Goal: Transaction & Acquisition: Book appointment/travel/reservation

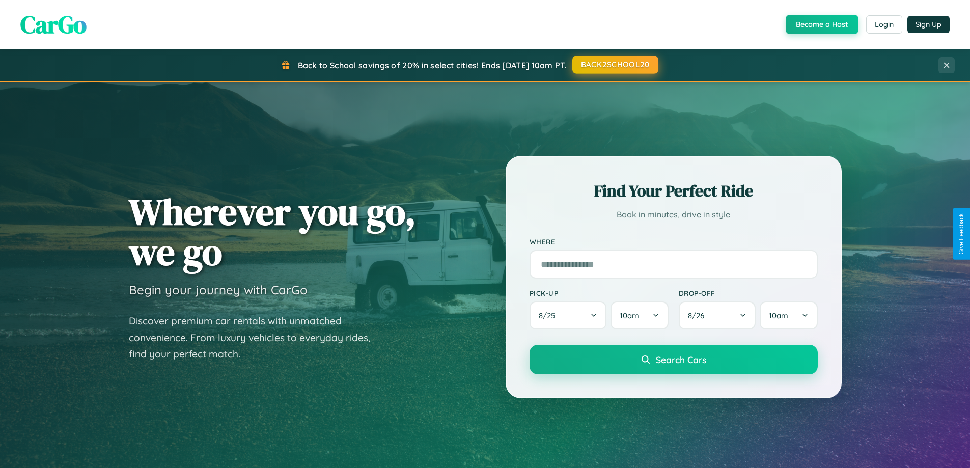
click at [615, 65] on button "BACK2SCHOOL20" at bounding box center [615, 65] width 86 height 18
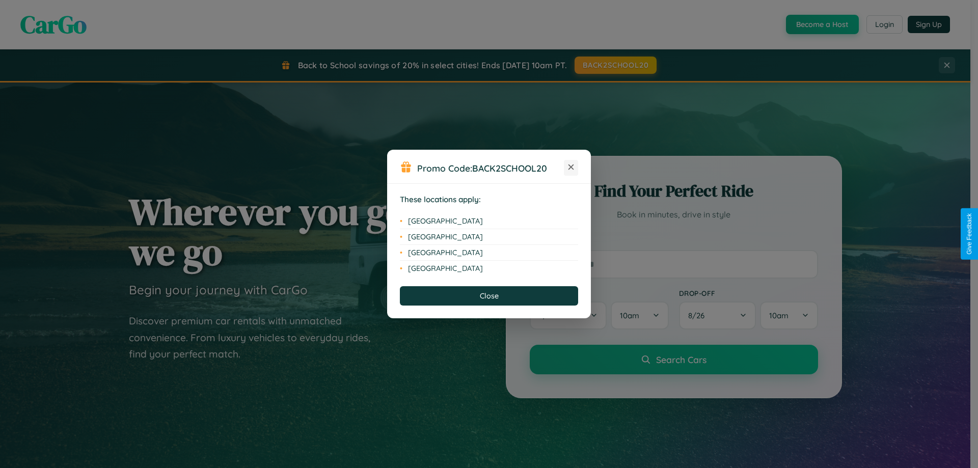
click at [571, 168] on icon at bounding box center [571, 167] width 6 height 6
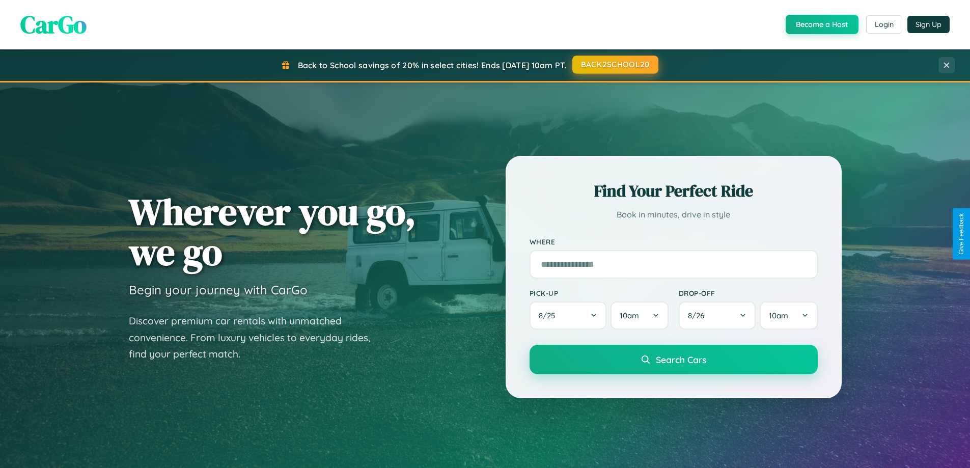
click at [615, 65] on button "BACK2SCHOOL20" at bounding box center [615, 65] width 86 height 18
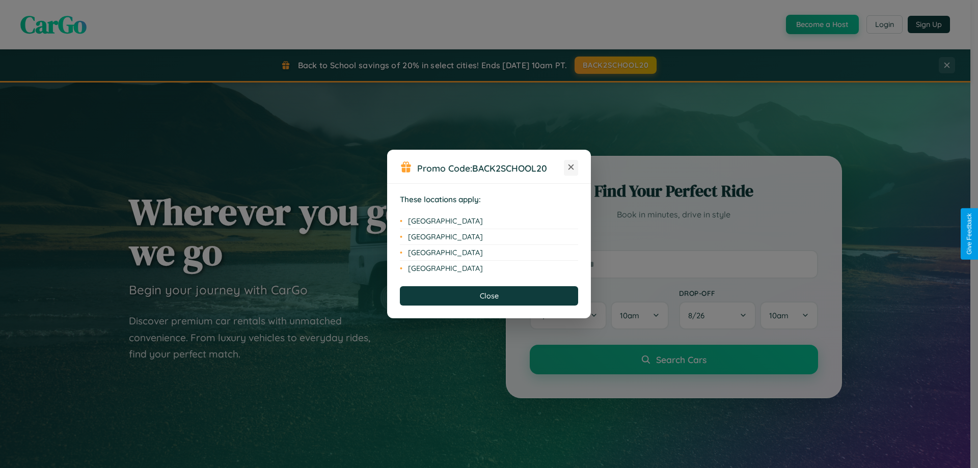
click at [571, 168] on icon at bounding box center [571, 167] width 6 height 6
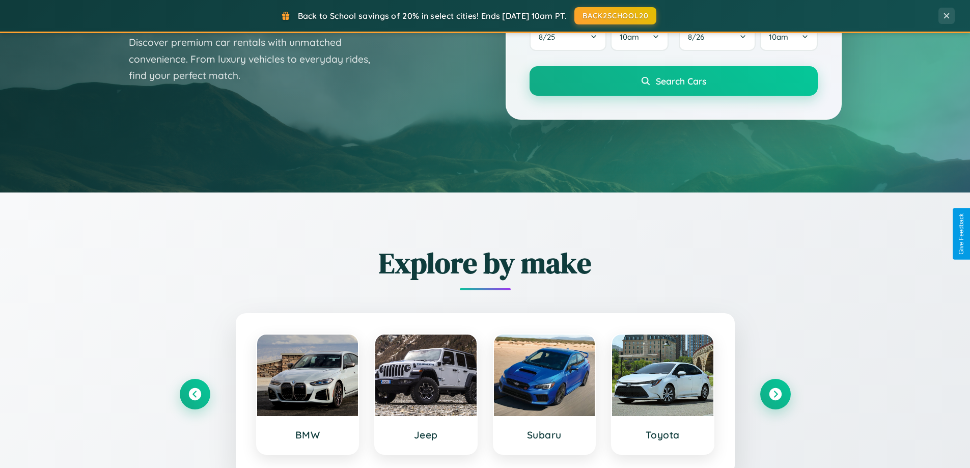
scroll to position [439, 0]
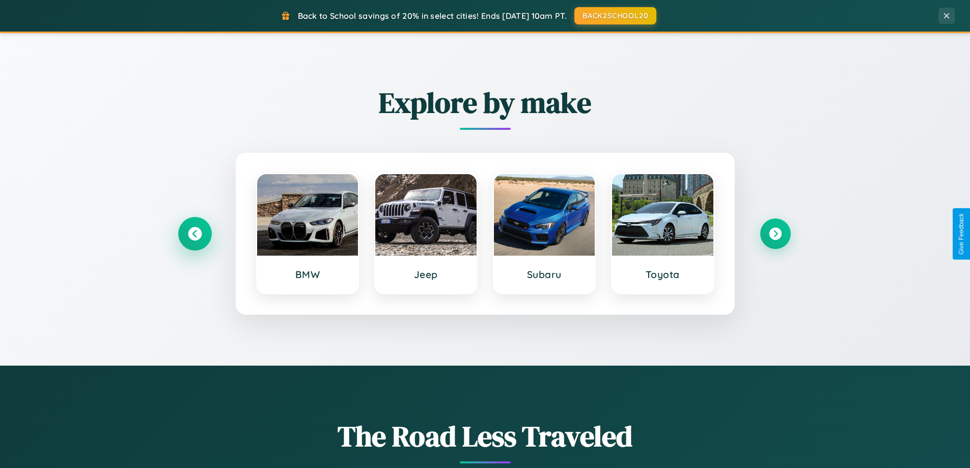
click at [195, 234] on icon at bounding box center [195, 234] width 14 height 14
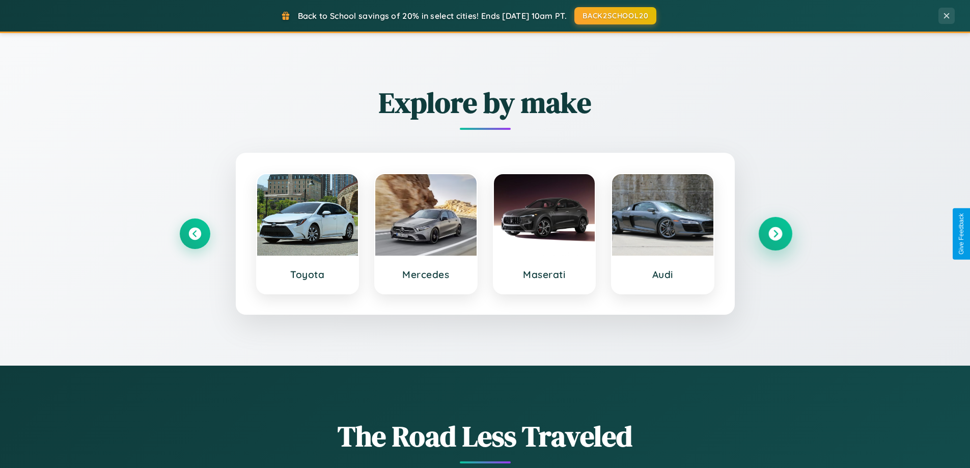
click at [775, 234] on icon at bounding box center [775, 234] width 14 height 14
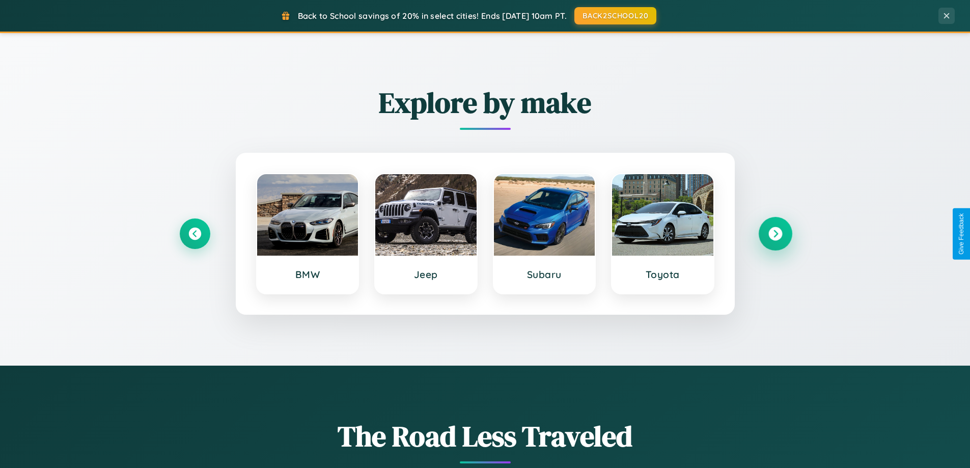
click at [775, 234] on icon at bounding box center [775, 234] width 14 height 14
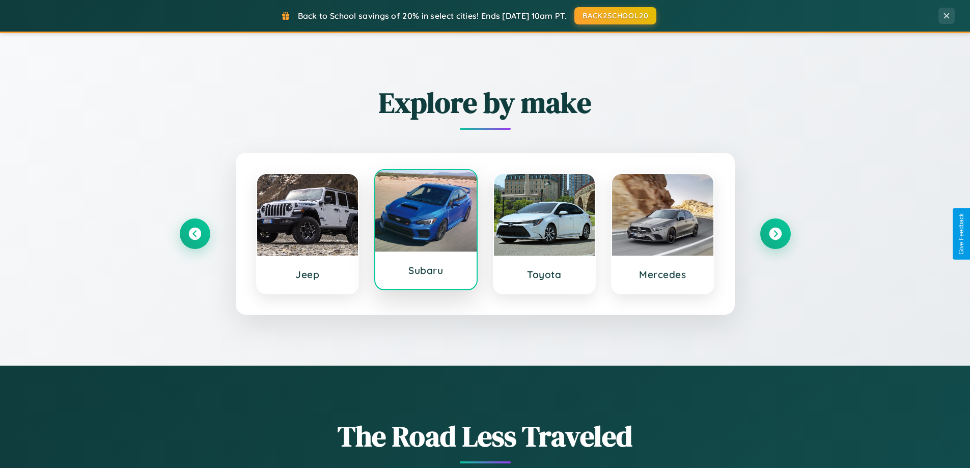
click at [426, 231] on div at bounding box center [425, 210] width 101 height 81
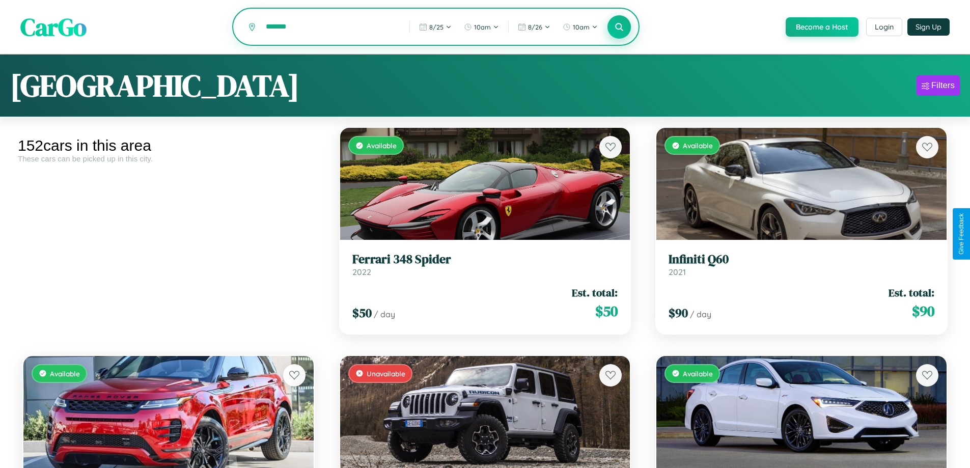
type input "*******"
click at [619, 27] on icon at bounding box center [620, 27] width 10 height 10
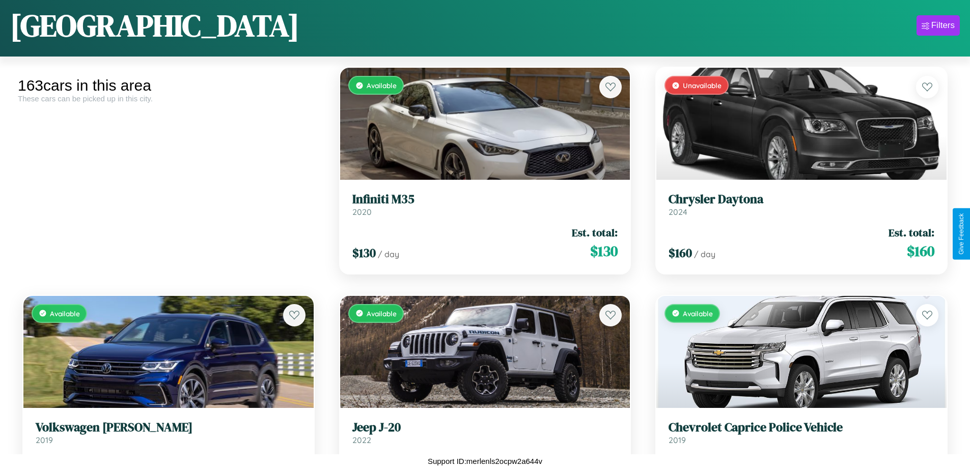
scroll to position [4603, 0]
